Goal: Transaction & Acquisition: Purchase product/service

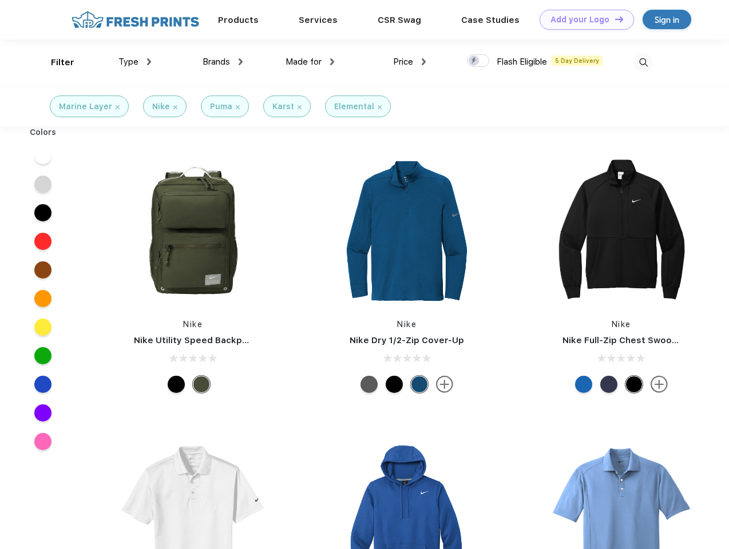
click at [582, 19] on link "Add your Logo Design Tool" at bounding box center [586, 20] width 94 height 20
click at [0, 0] on div "Design Tool" at bounding box center [0, 0] width 0 height 0
click at [614, 19] on link "Add your Logo Design Tool" at bounding box center [586, 20] width 94 height 20
click at [55, 62] on div "Filter" at bounding box center [62, 62] width 23 height 13
click at [135, 62] on span "Type" at bounding box center [128, 62] width 20 height 10
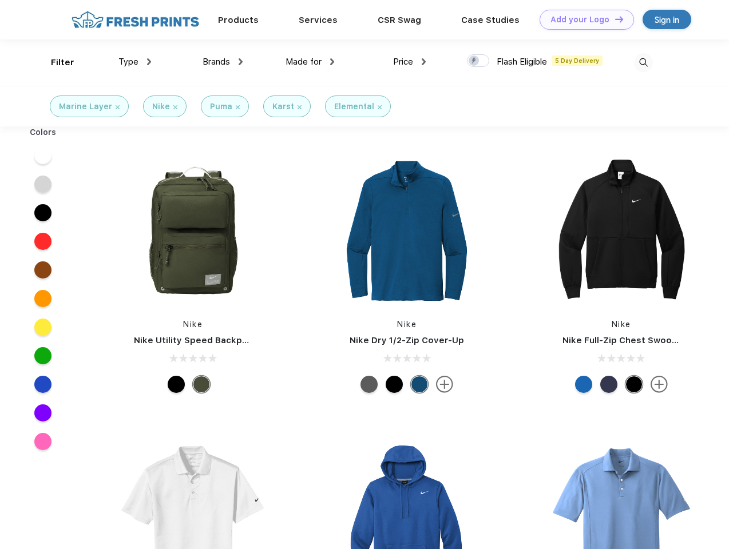
click at [222, 62] on span "Brands" at bounding box center [215, 62] width 27 height 10
click at [310, 62] on span "Made for" at bounding box center [303, 62] width 36 height 10
click at [409, 62] on span "Price" at bounding box center [403, 62] width 20 height 10
click at [478, 61] on div at bounding box center [478, 60] width 22 height 13
click at [474, 61] on input "checkbox" at bounding box center [470, 57] width 7 height 7
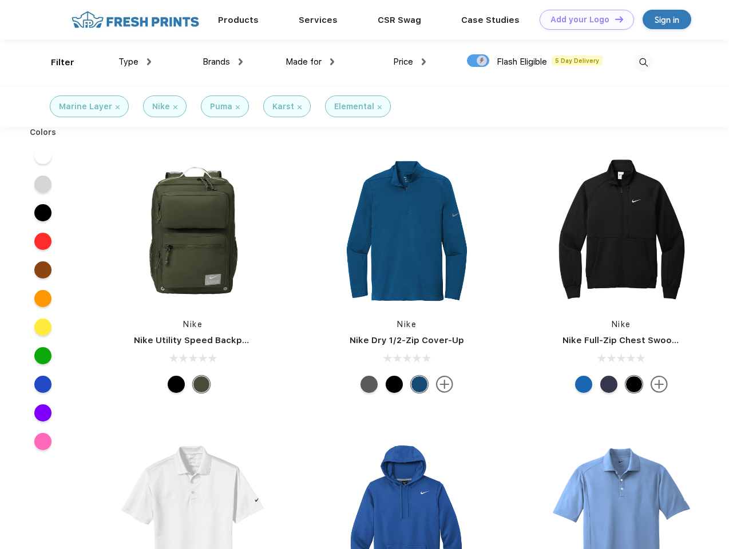
click at [643, 62] on img at bounding box center [643, 62] width 19 height 19
